Goal: Transaction & Acquisition: Purchase product/service

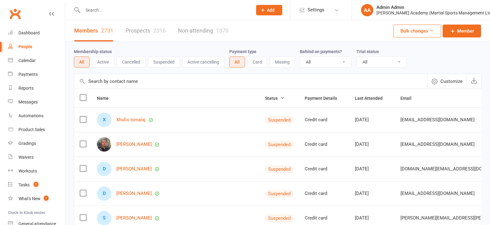
select select "100"
click at [100, 9] on input "text" at bounding box center [164, 10] width 167 height 9
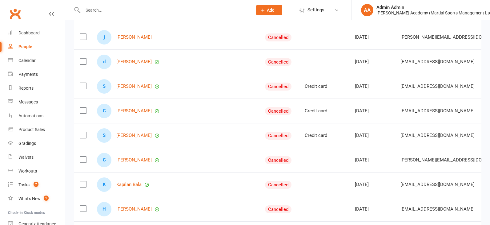
scroll to position [24, 0]
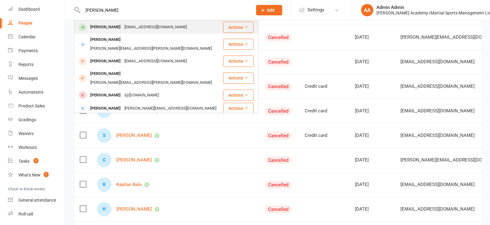
type input "iain d"
click at [112, 24] on div "Iain Douglas" at bounding box center [105, 27] width 34 height 9
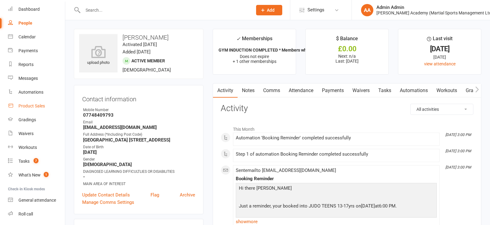
click at [37, 109] on link "Product Sales" at bounding box center [36, 106] width 57 height 14
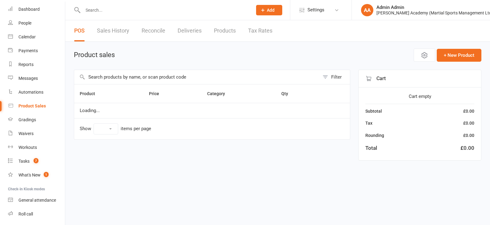
select select "100"
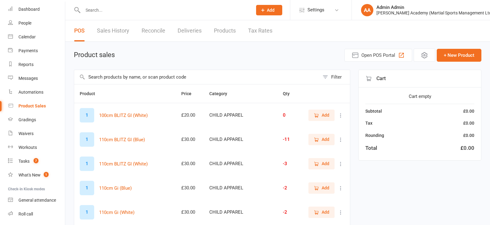
click at [127, 82] on input "text" at bounding box center [196, 77] width 245 height 14
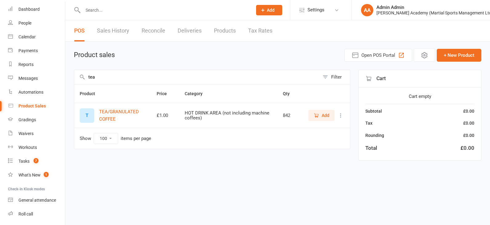
type input "tea"
click at [134, 14] on input "text" at bounding box center [164, 10] width 167 height 9
click at [26, 18] on link "People" at bounding box center [36, 23] width 57 height 14
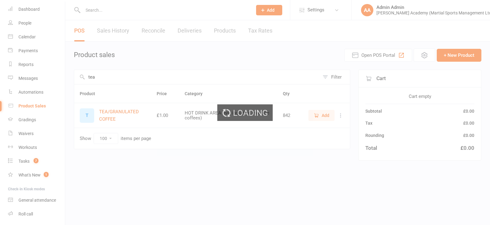
select select "100"
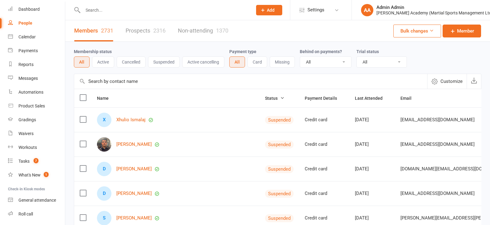
click at [107, 10] on input "text" at bounding box center [164, 10] width 167 height 9
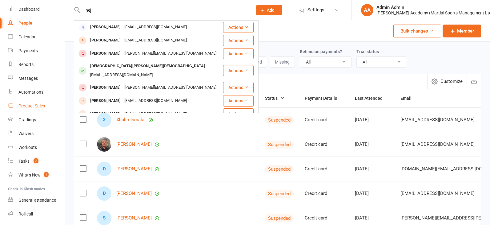
type input "nej"
click at [40, 103] on link "Product Sales" at bounding box center [36, 106] width 57 height 14
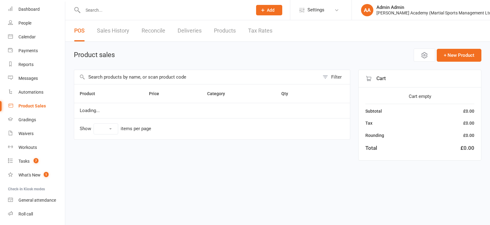
select select "100"
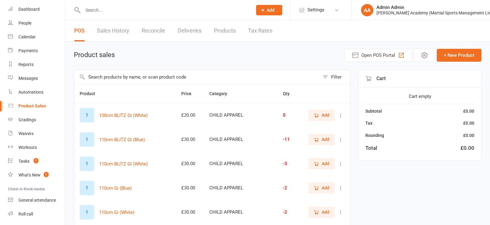
click at [99, 81] on input "text" at bounding box center [196, 77] width 245 height 14
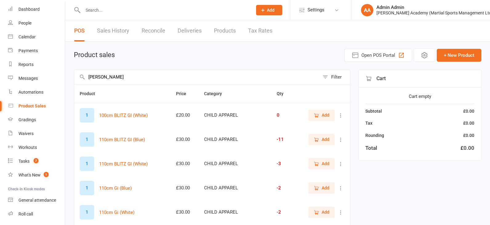
type input "mehdi nej"
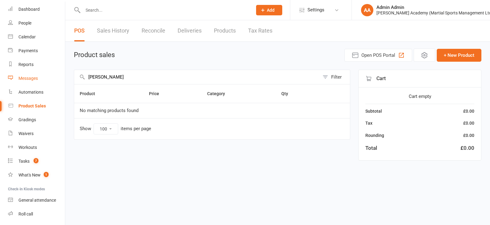
drag, startPoint x: 117, startPoint y: 78, endPoint x: 60, endPoint y: 80, distance: 56.9
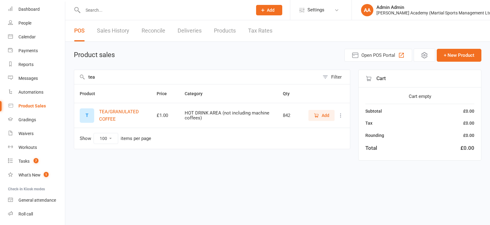
type input "tea"
click at [322, 117] on span "Add" at bounding box center [325, 115] width 8 height 7
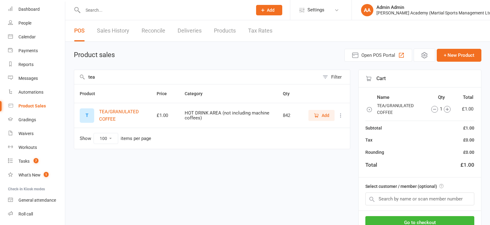
click at [324, 117] on span "Add" at bounding box center [325, 115] width 8 height 7
click at [419, 205] on input "text" at bounding box center [419, 199] width 109 height 13
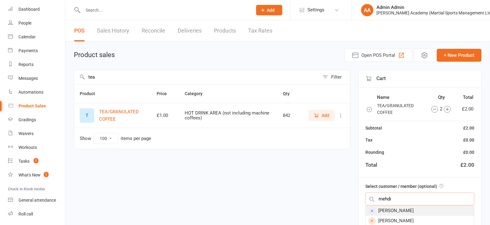
type input "mehdi"
click at [412, 209] on div "Mehdi Nejad" at bounding box center [419, 211] width 108 height 10
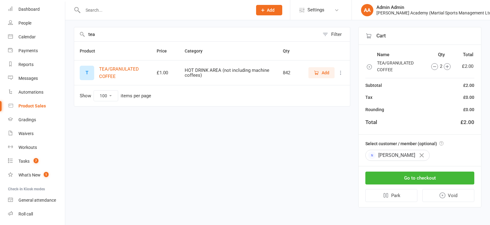
scroll to position [45, 0]
click at [406, 178] on button "Go to checkout" at bounding box center [419, 178] width 109 height 13
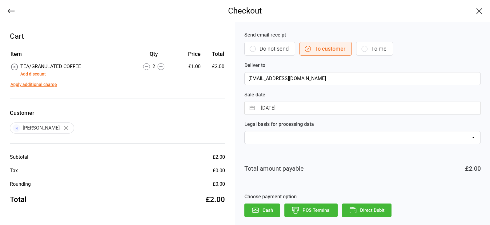
click at [308, 209] on button "POS Terminal" at bounding box center [310, 211] width 53 height 14
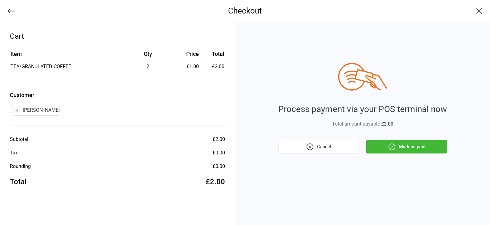
click at [403, 145] on button "Mark as paid" at bounding box center [406, 147] width 81 height 14
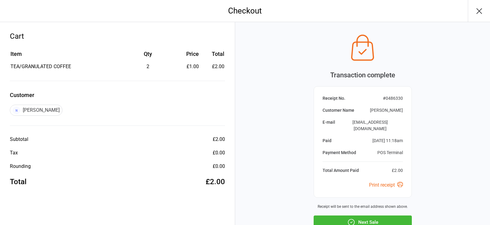
click at [374, 216] on button "Next Sale" at bounding box center [362, 223] width 98 height 14
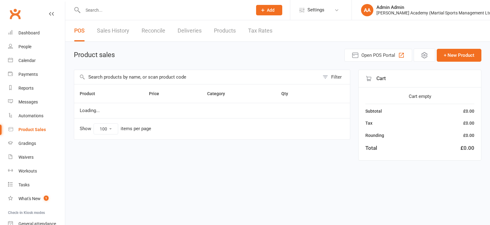
select select "100"
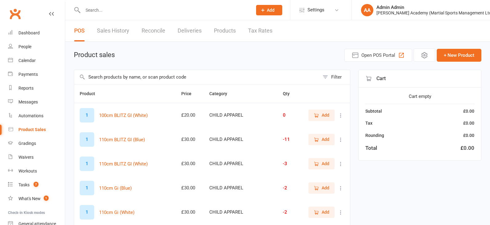
click at [125, 78] on input "text" at bounding box center [196, 77] width 245 height 14
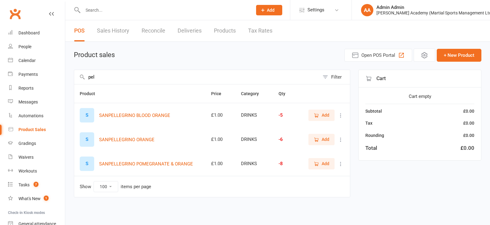
type input "pel"
click at [313, 163] on icon "button" at bounding box center [316, 164] width 6 height 6
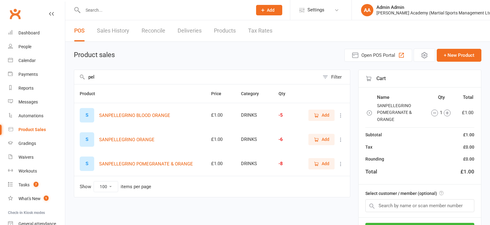
drag, startPoint x: 103, startPoint y: 75, endPoint x: 70, endPoint y: 77, distance: 33.3
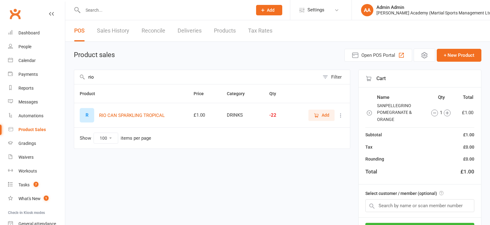
type input "rio"
click at [318, 117] on icon "button" at bounding box center [316, 116] width 6 height 6
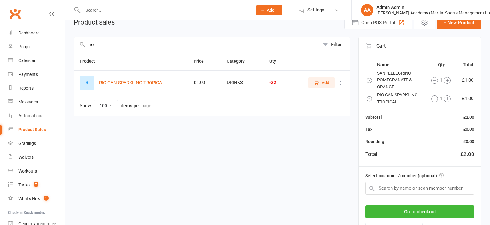
scroll to position [35, 0]
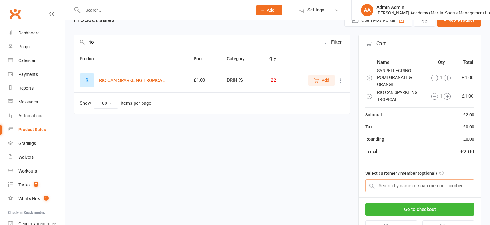
click at [406, 186] on input "text" at bounding box center [419, 186] width 109 height 13
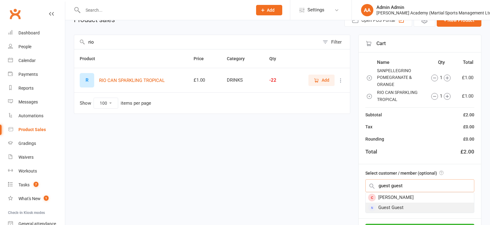
type input "guest guest"
click at [396, 206] on div "Guest Guest" at bounding box center [419, 208] width 108 height 10
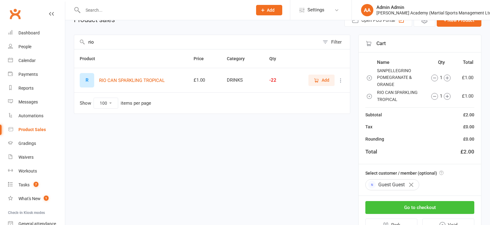
click at [402, 206] on button "Go to checkout" at bounding box center [419, 207] width 109 height 13
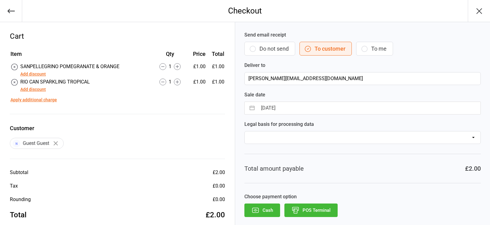
click at [269, 209] on button "Cash" at bounding box center [262, 211] width 36 height 14
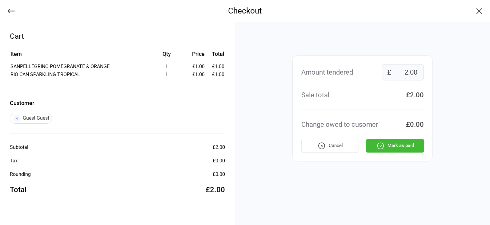
click at [381, 148] on icon "button" at bounding box center [380, 146] width 8 height 8
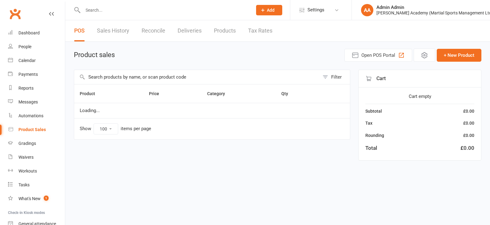
select select "100"
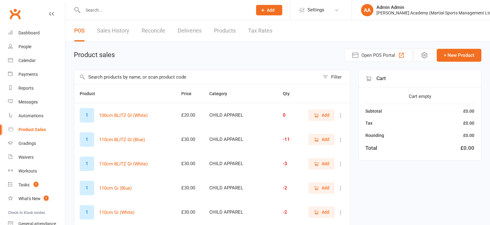
click at [44, 44] on link "People" at bounding box center [36, 47] width 57 height 14
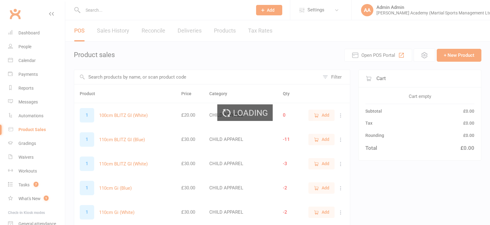
select select "100"
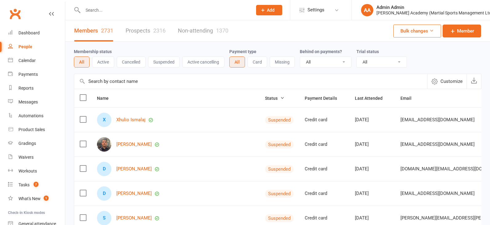
click at [101, 9] on input "text" at bounding box center [164, 10] width 167 height 9
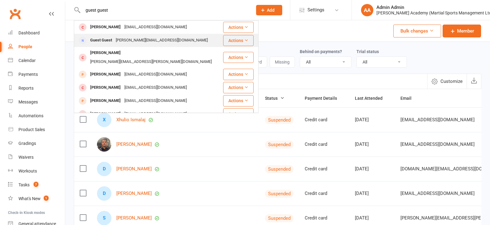
type input "guest guest"
click at [105, 39] on div "Guest Guest" at bounding box center [101, 40] width 26 height 9
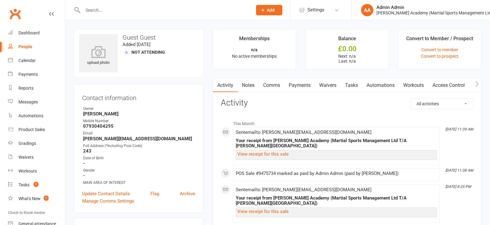
click at [299, 84] on link "Payments" at bounding box center [299, 85] width 30 height 14
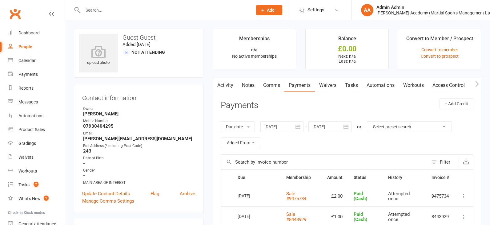
click at [190, 7] on input "text" at bounding box center [164, 10] width 167 height 9
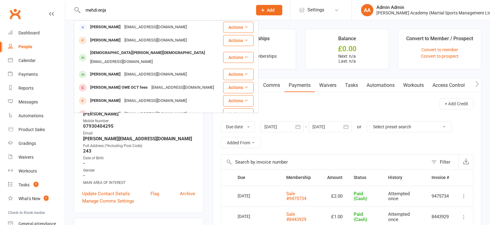
type input "mehdi Henja"
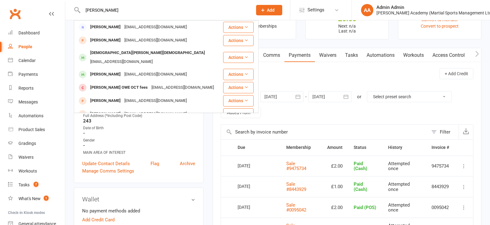
scroll to position [30, 0]
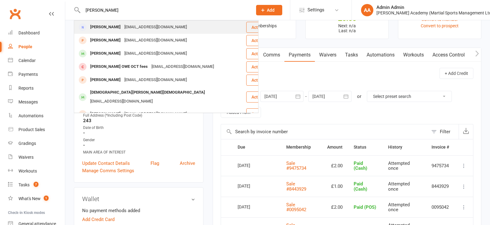
click at [97, 30] on div "Mehdi Nejad" at bounding box center [105, 27] width 34 height 9
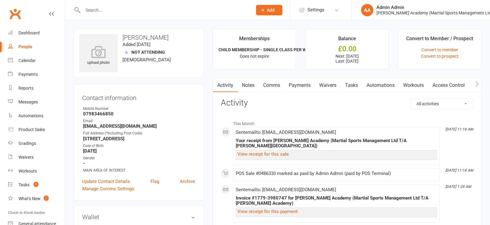
click at [296, 84] on link "Payments" at bounding box center [299, 85] width 30 height 14
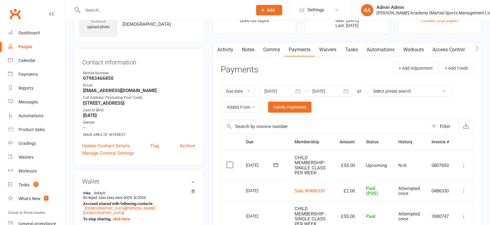
scroll to position [41, 0]
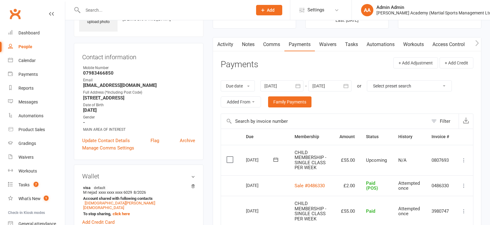
click at [281, 86] on div at bounding box center [281, 86] width 43 height 11
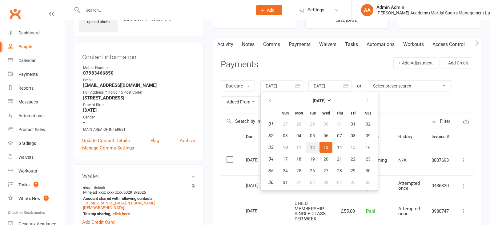
click at [312, 148] on span "12" at bounding box center [312, 147] width 5 height 5
type input "12 Aug 2025"
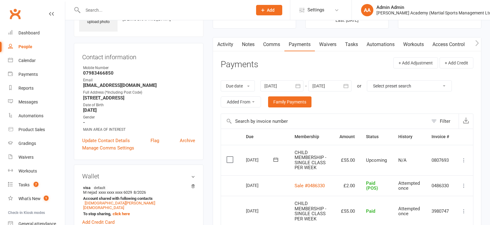
click at [318, 85] on div at bounding box center [329, 86] width 43 height 11
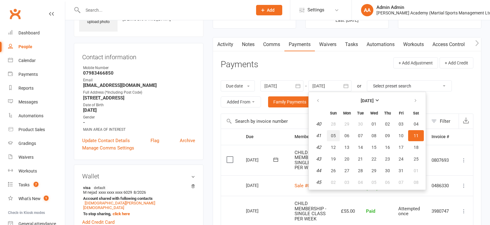
click at [335, 139] on button "05" at bounding box center [333, 135] width 13 height 11
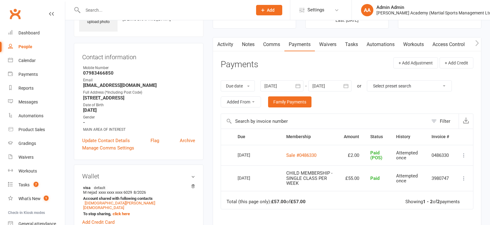
click at [326, 88] on div at bounding box center [329, 86] width 43 height 11
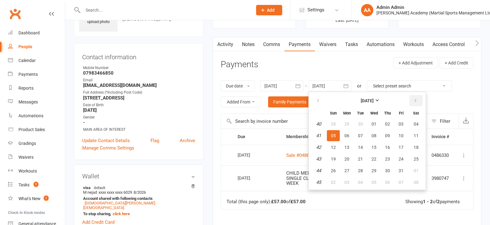
click at [416, 101] on icon "button" at bounding box center [415, 100] width 4 height 5
click at [324, 101] on button "button" at bounding box center [318, 101] width 13 height 11
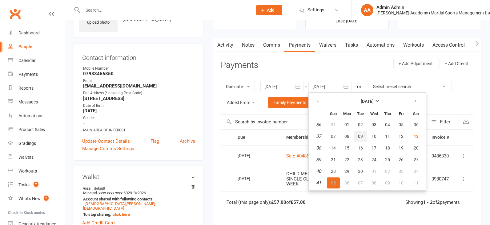
scroll to position [40, 0]
click at [411, 136] on button "13" at bounding box center [416, 136] width 16 height 11
type input "13 Sep 2025"
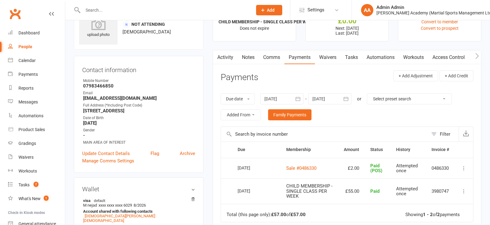
scroll to position [0, 0]
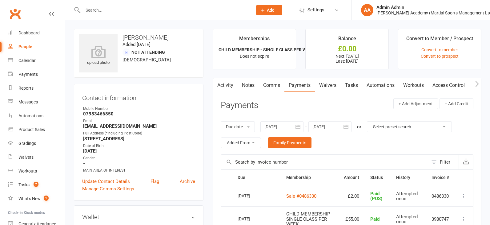
click at [119, 13] on input "text" at bounding box center [164, 10] width 167 height 9
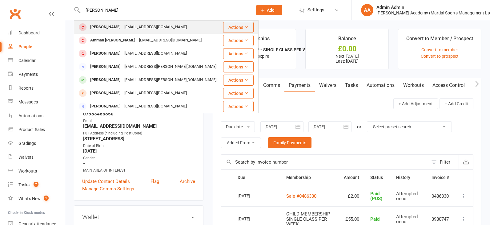
type input "kabir bhandal"
click at [105, 23] on div "Kabir Bhandal" at bounding box center [105, 27] width 34 height 9
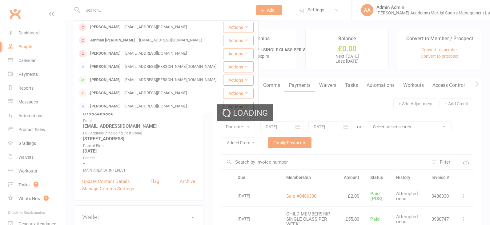
scroll to position [0, 0]
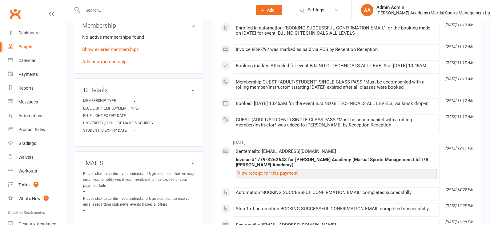
scroll to position [253, 0]
click at [107, 60] on link "Add new membership" at bounding box center [104, 63] width 44 height 6
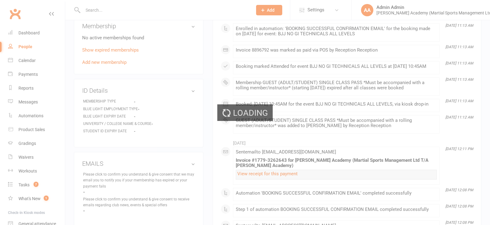
scroll to position [253, 0]
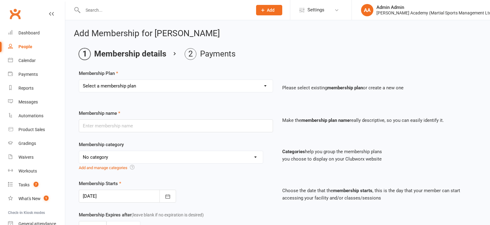
select select "10"
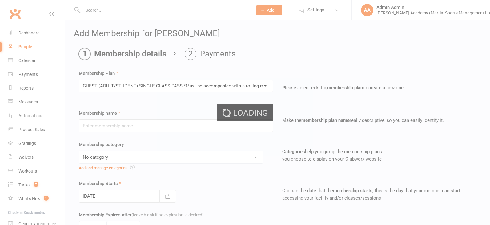
type input "GUEST (ADULT/STUDENT) SINGLE CLASS PASS *Must be accompanied with a rolling mem…"
select select "7"
type input "1"
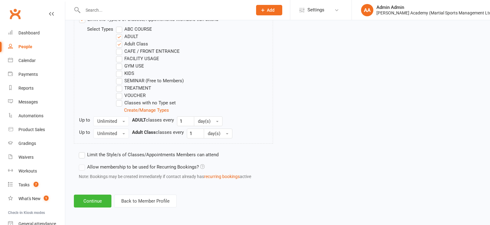
scroll to position [331, 0]
click at [100, 195] on button "Continue" at bounding box center [93, 201] width 38 height 13
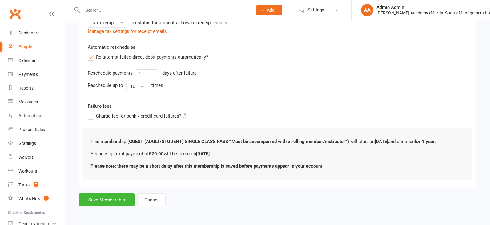
scroll to position [159, 0]
click at [110, 202] on button "Save Membership" at bounding box center [107, 200] width 56 height 13
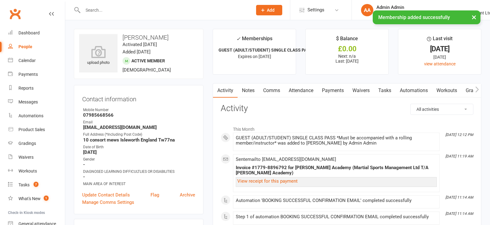
click at [340, 89] on link "Payments" at bounding box center [332, 91] width 30 height 14
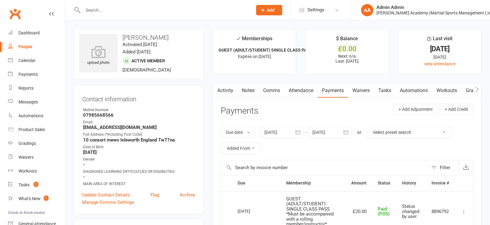
click at [92, 16] on div at bounding box center [161, 10] width 174 height 20
click at [98, 10] on input "text" at bounding box center [164, 10] width 167 height 9
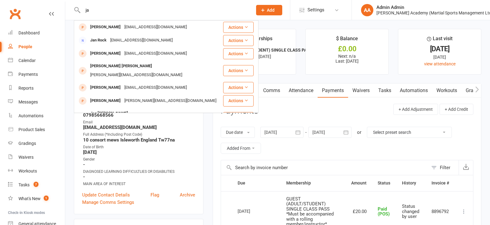
type input "j"
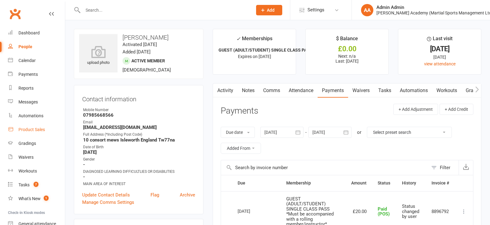
click at [40, 134] on link "Product Sales" at bounding box center [36, 130] width 57 height 14
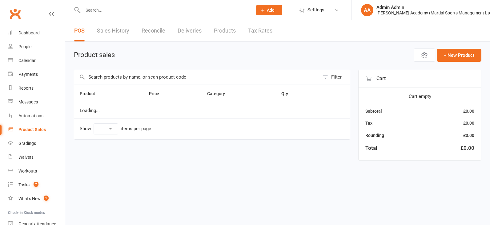
select select "100"
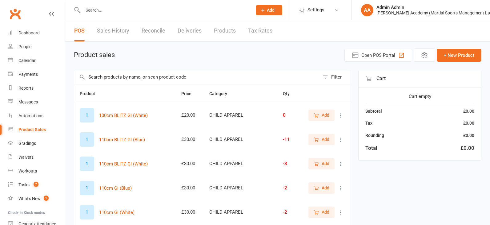
click at [130, 81] on input "text" at bounding box center [196, 77] width 245 height 14
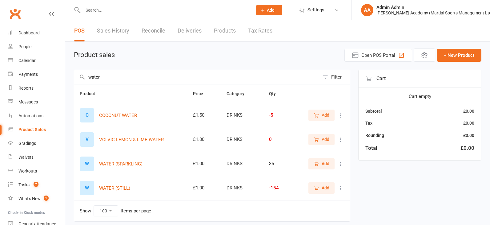
type input "water"
click at [317, 191] on icon "button" at bounding box center [316, 189] width 6 height 6
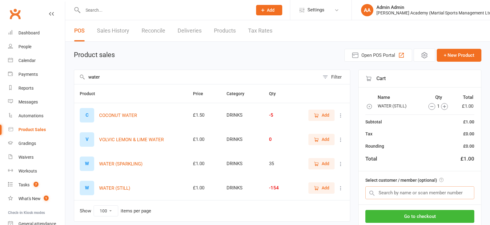
click at [397, 190] on input "text" at bounding box center [419, 193] width 109 height 13
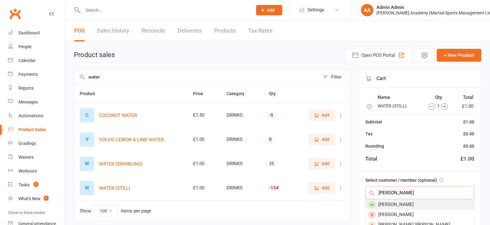
type input "jason asa"
click at [388, 207] on div "Jason Asante" at bounding box center [419, 205] width 108 height 10
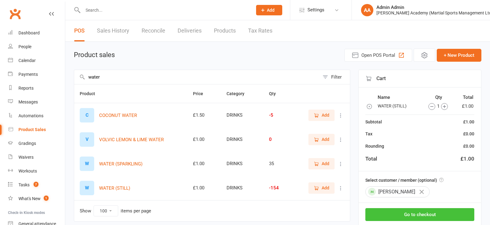
click at [420, 218] on button "Go to checkout" at bounding box center [419, 215] width 109 height 13
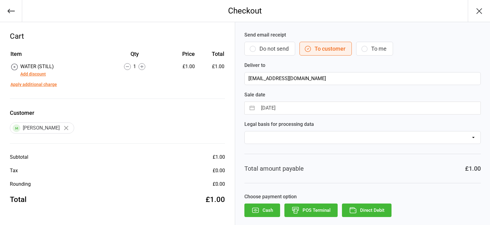
click at [312, 212] on button "POS Terminal" at bounding box center [310, 211] width 53 height 14
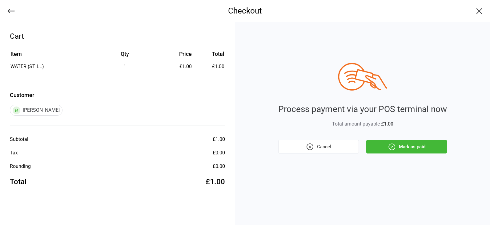
click at [416, 152] on button "Mark as paid" at bounding box center [406, 147] width 81 height 14
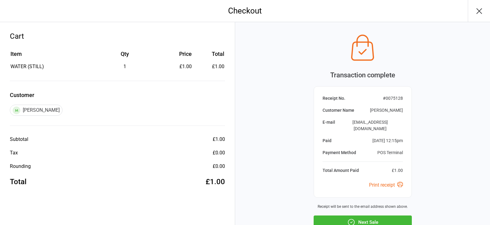
click at [379, 216] on button "Next Sale" at bounding box center [362, 223] width 98 height 14
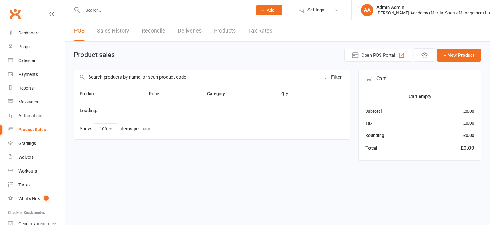
select select "100"
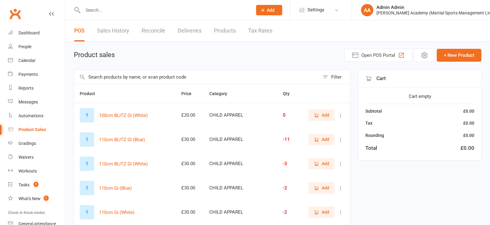
click at [106, 0] on div at bounding box center [161, 10] width 174 height 20
